Goal: Information Seeking & Learning: Learn about a topic

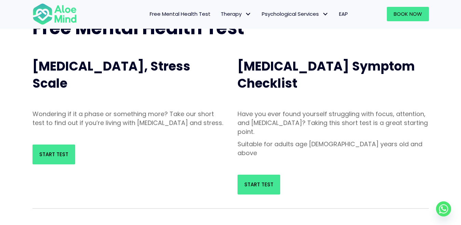
scroll to position [68, 0]
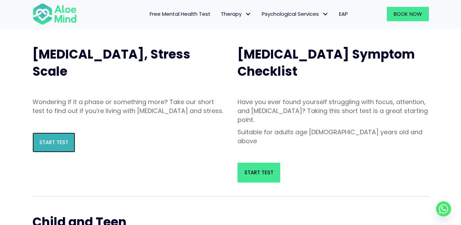
click at [54, 146] on span "Start Test" at bounding box center [53, 142] width 29 height 7
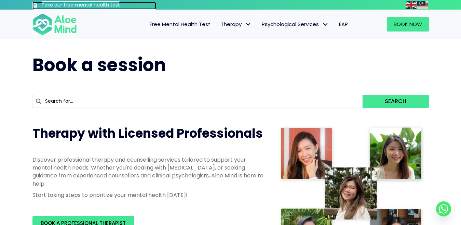
click at [52, 7] on h3 "Take our free mental health test" at bounding box center [98, 5] width 115 height 7
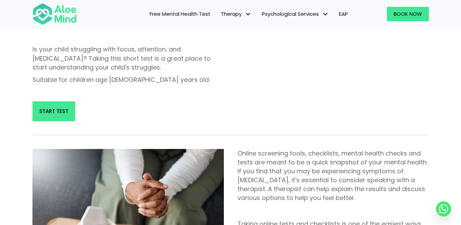
scroll to position [308, 0]
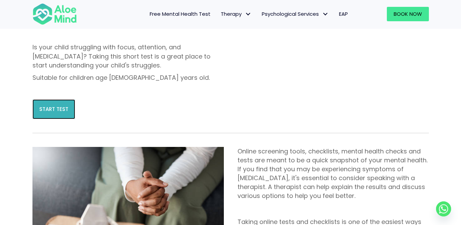
click at [66, 105] on span "Start Test" at bounding box center [53, 108] width 29 height 7
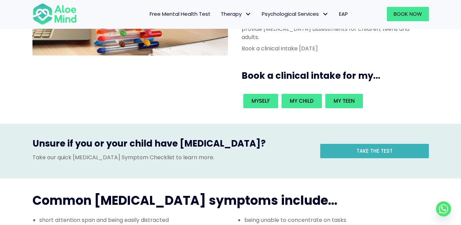
scroll to position [103, 0]
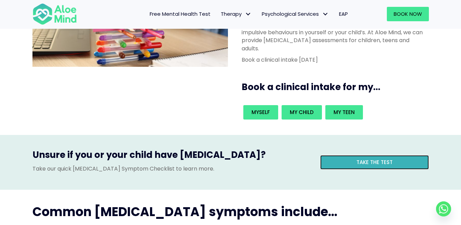
click at [353, 155] on link "Take the test" at bounding box center [375, 162] width 109 height 14
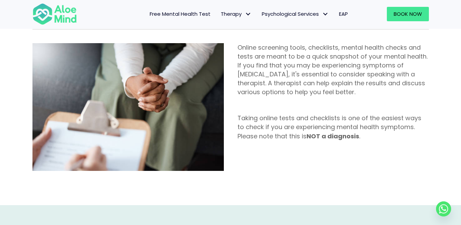
scroll to position [410, 0]
